Goal: Task Accomplishment & Management: Manage account settings

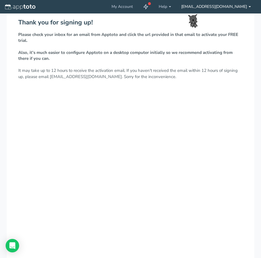
click at [241, 5] on link "[EMAIL_ADDRESS][DOMAIN_NAME]" at bounding box center [216, 6] width 80 height 13
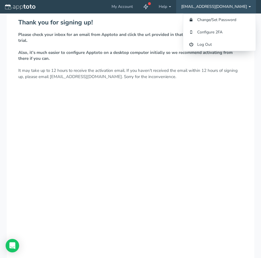
click at [194, 106] on div "Thank you for signing up! Please check your inbox for an email from Apptoto and…" at bounding box center [131, 153] width 248 height 281
